Goal: Find specific page/section: Find specific page/section

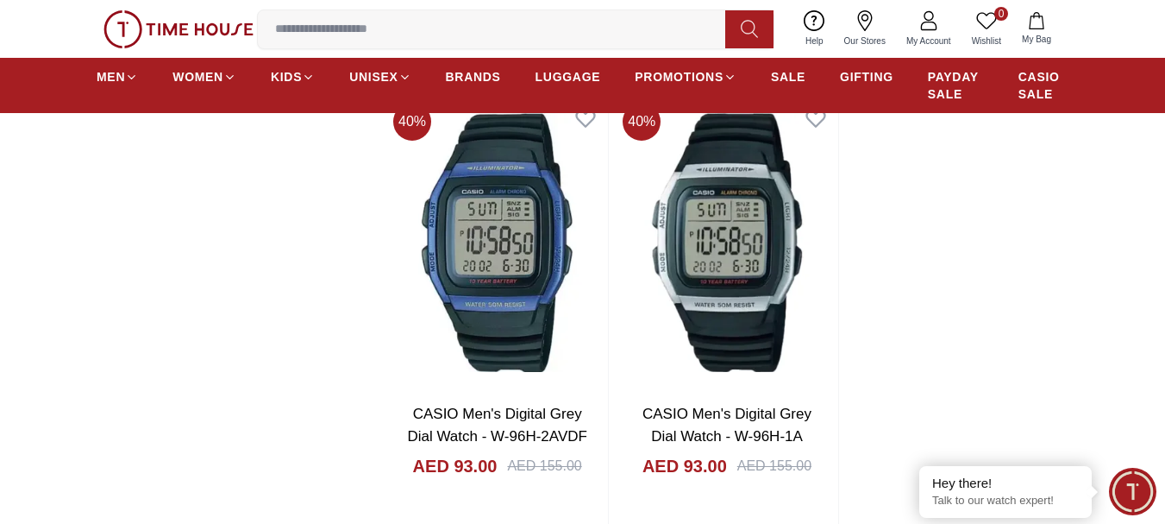
scroll to position [3191, 0]
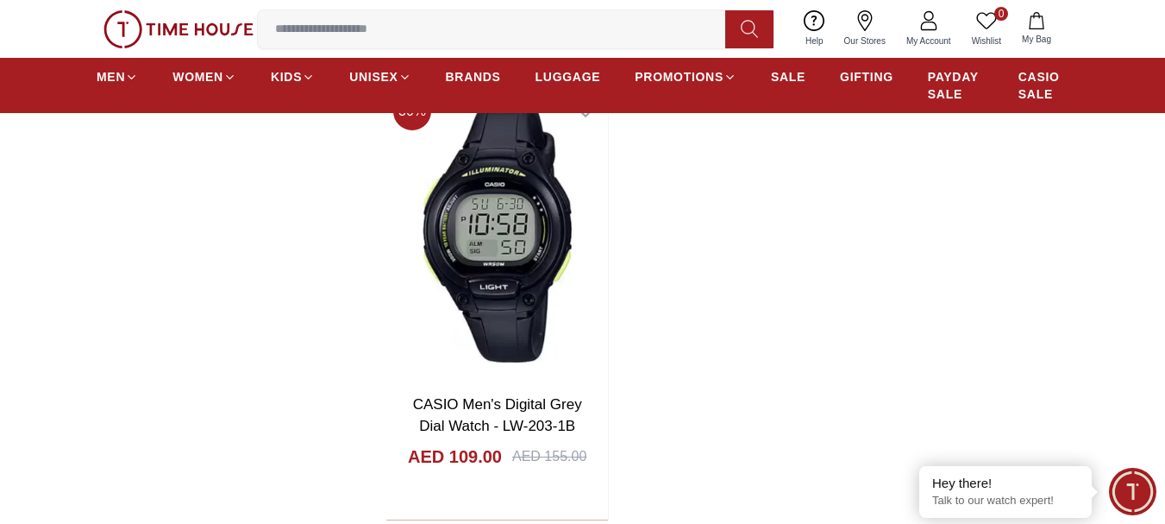
scroll to position [6296, 0]
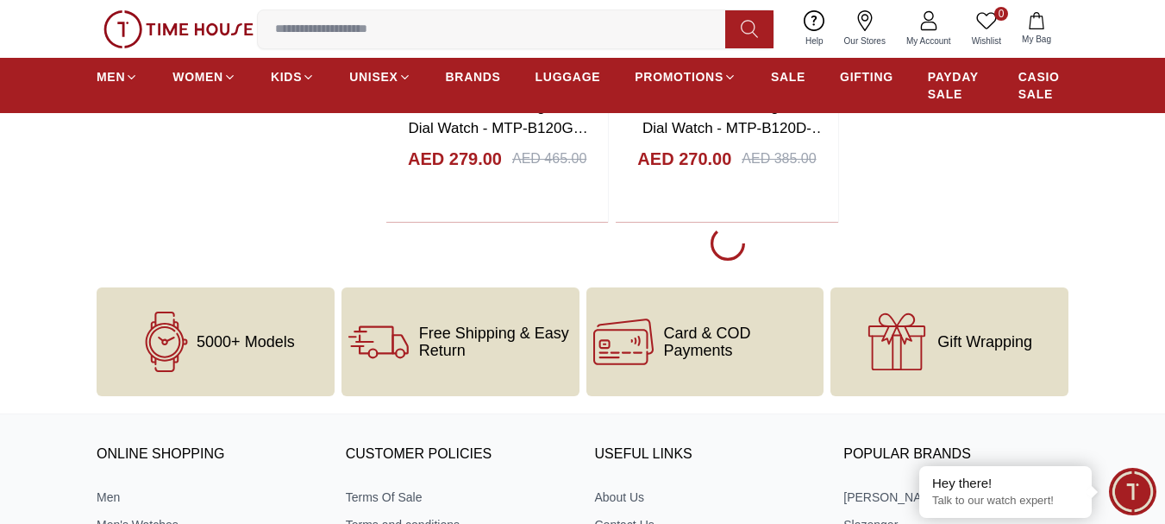
scroll to position [12334, 0]
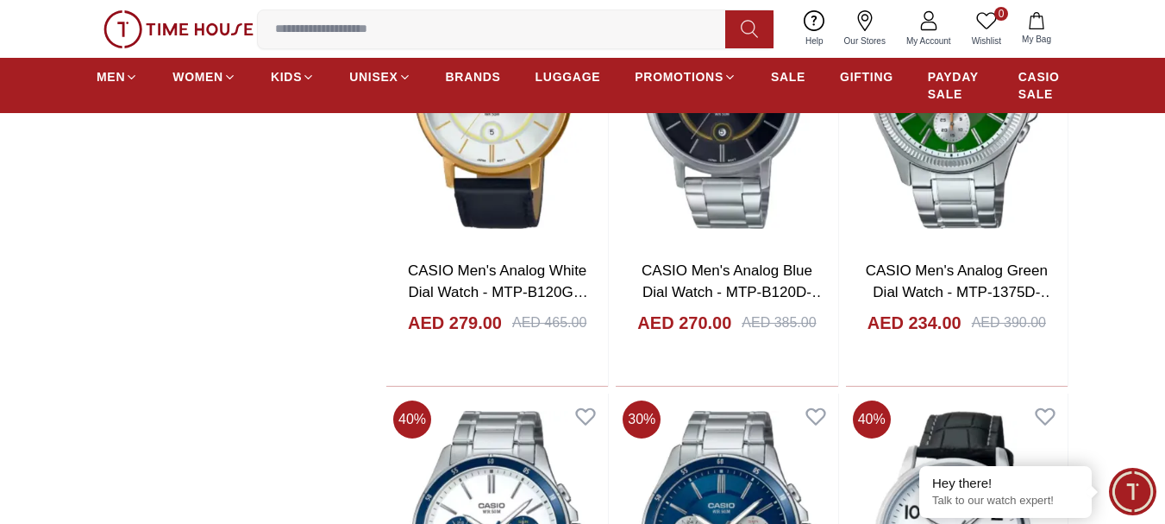
scroll to position [12246, 0]
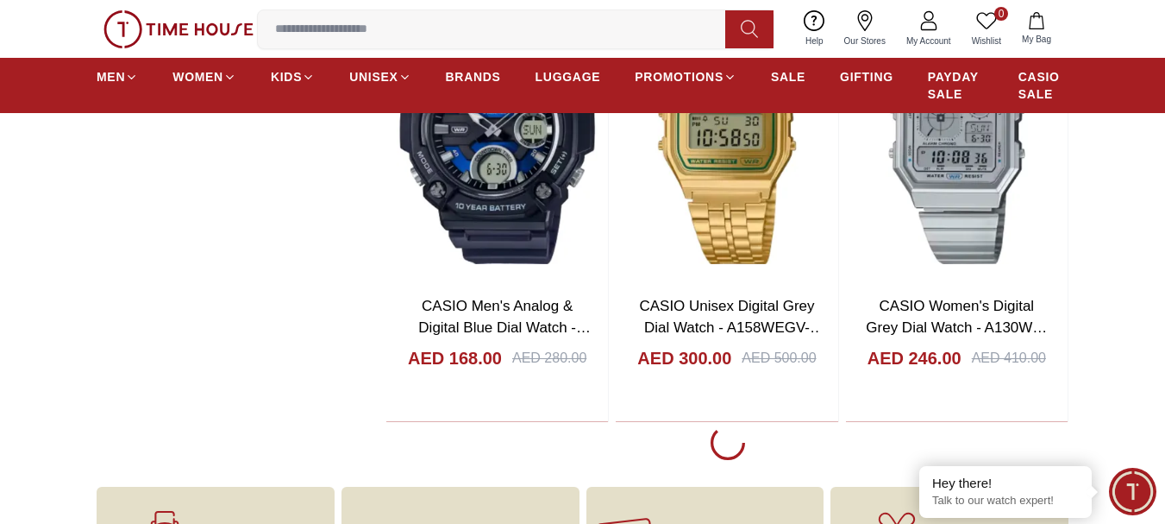
scroll to position [17854, 0]
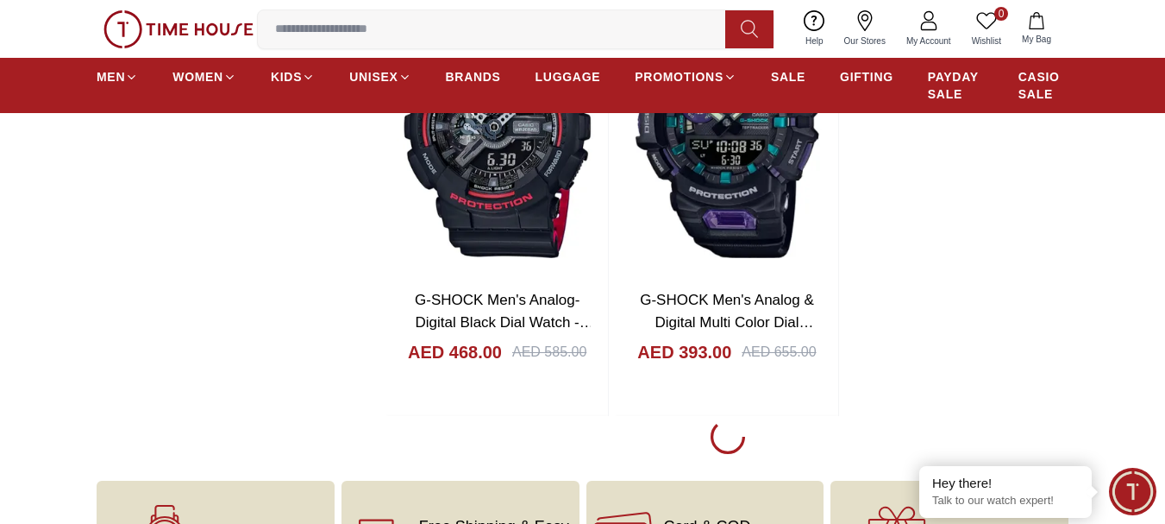
scroll to position [20959, 0]
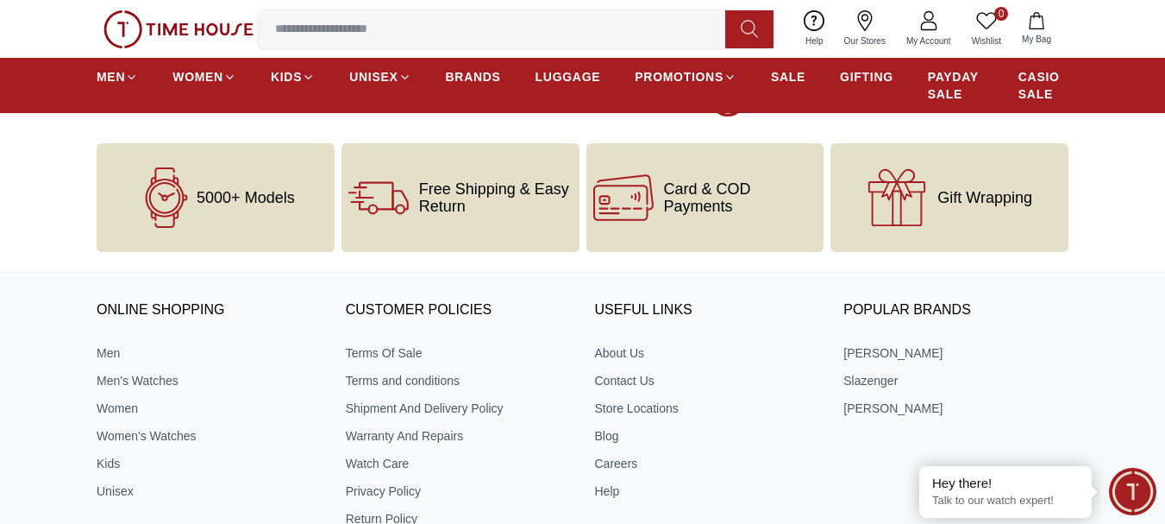
scroll to position [24409, 0]
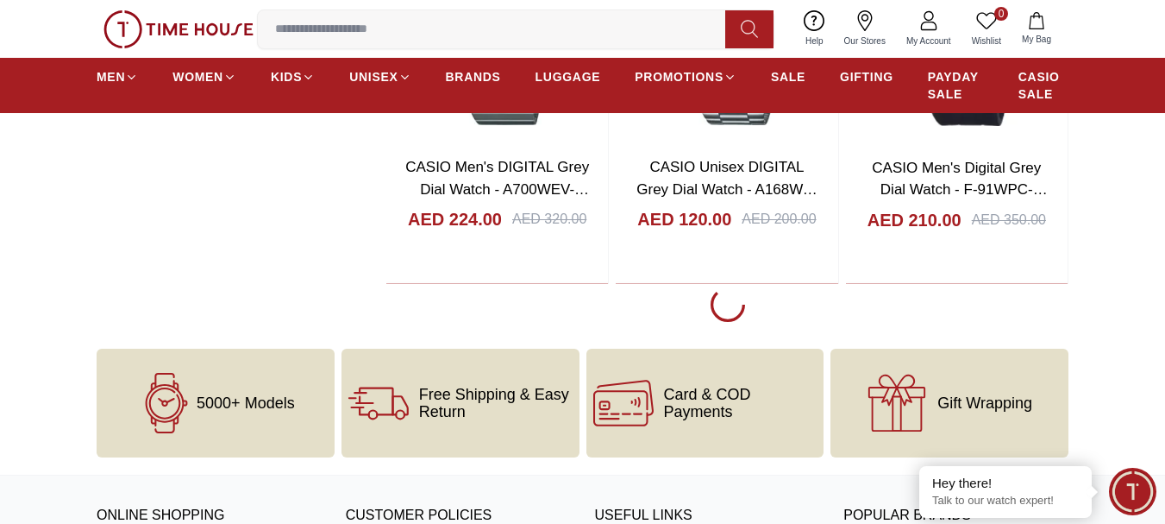
scroll to position [26910, 0]
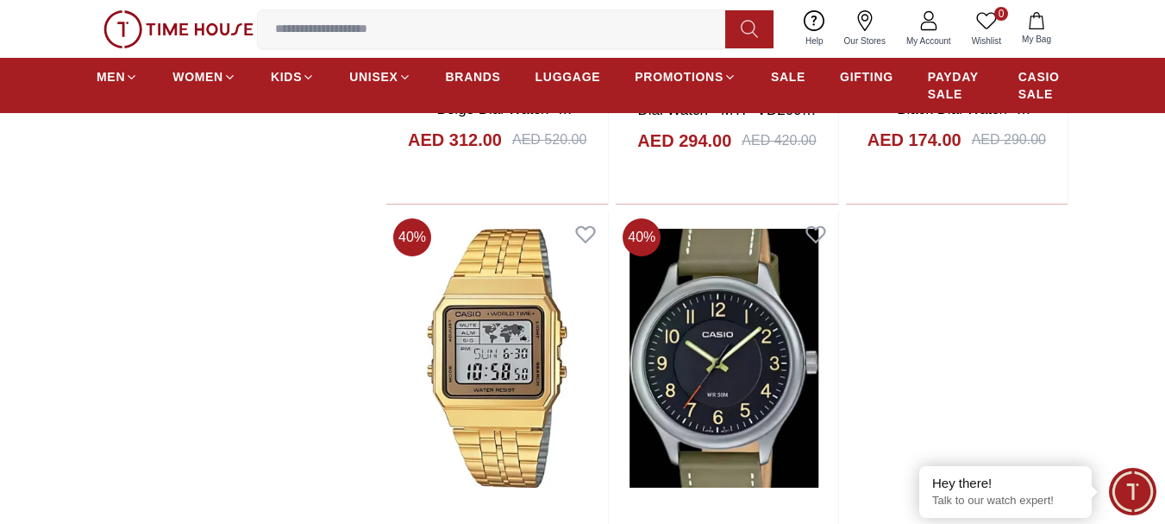
scroll to position [29498, 0]
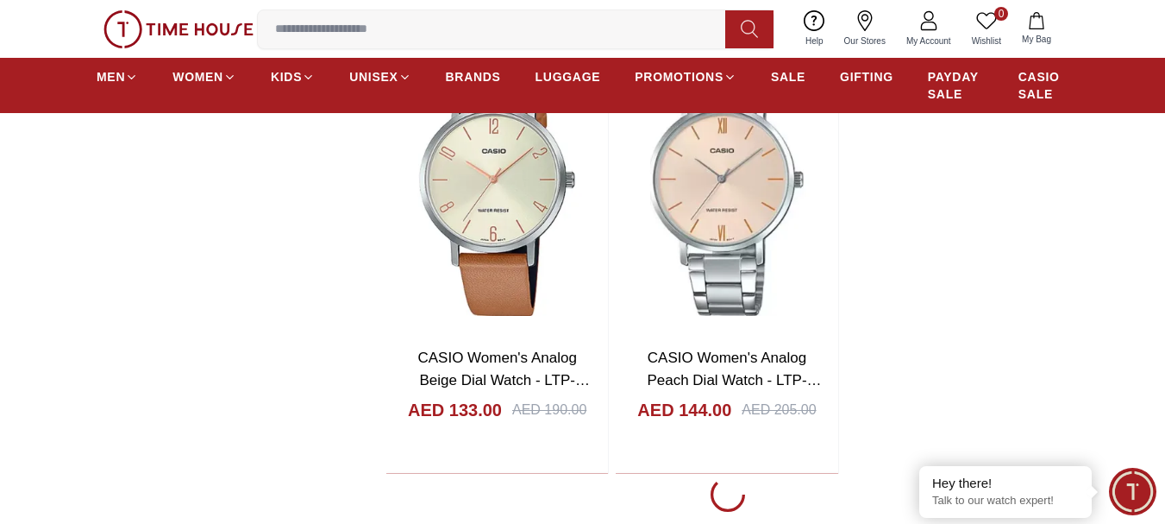
scroll to position [3536, 0]
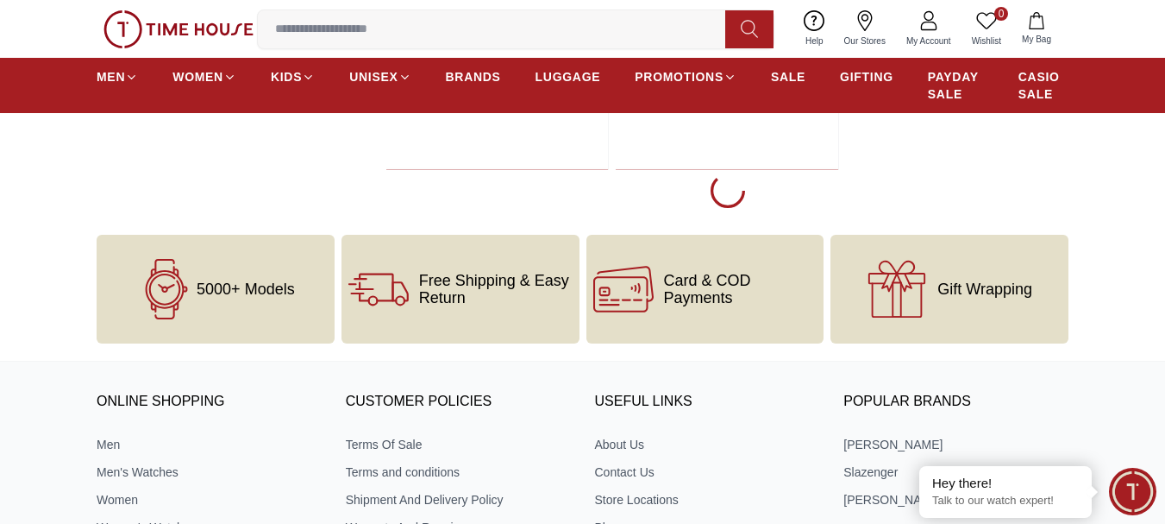
scroll to position [2846, 0]
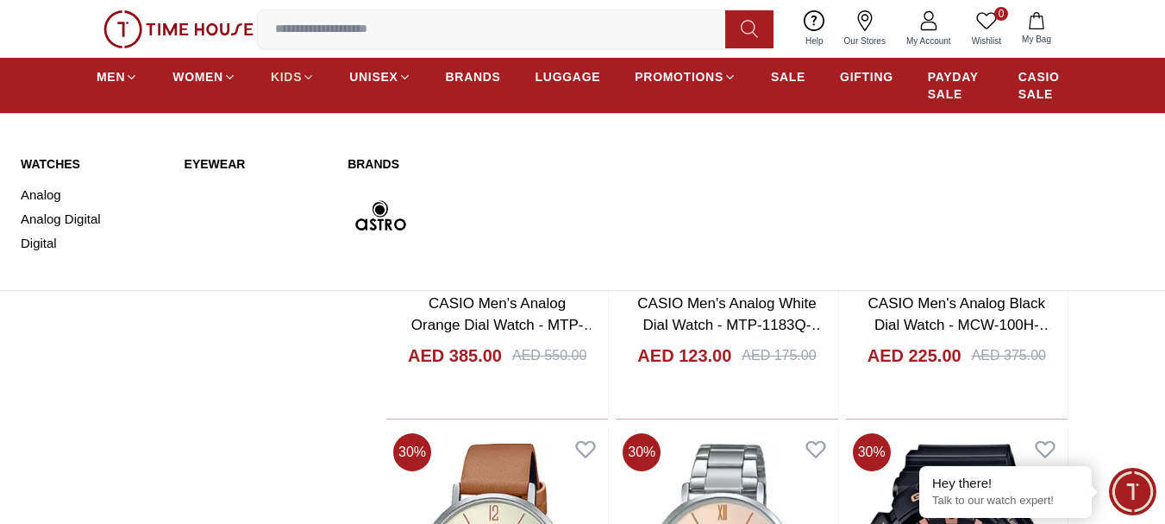
click at [293, 76] on span "KIDS" at bounding box center [286, 76] width 31 height 17
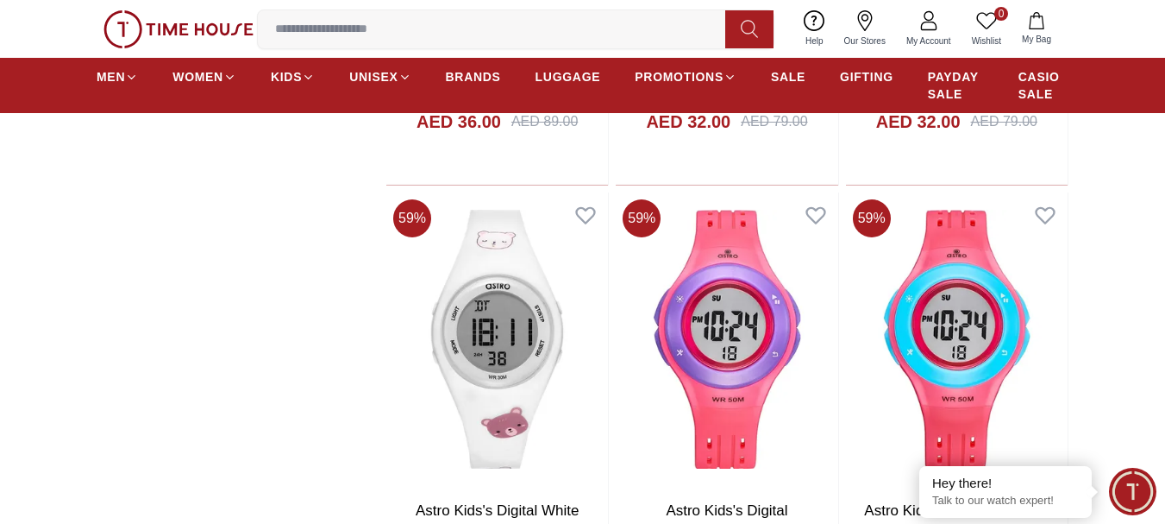
scroll to position [1208, 0]
